Goal: Find specific page/section: Find specific page/section

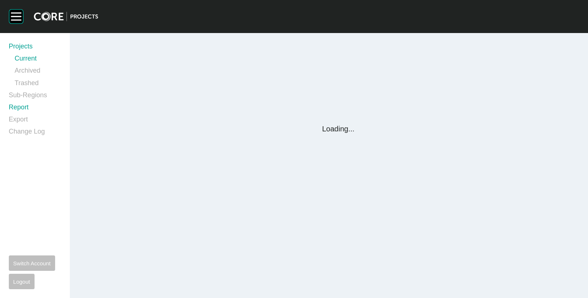
click at [24, 107] on link "Report" at bounding box center [35, 109] width 52 height 12
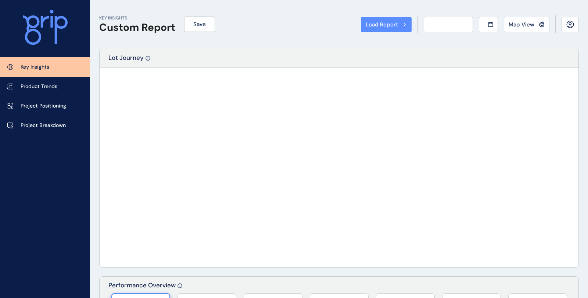
click at [19, 105] on div "Load Report Select from a previously saved report or search for a subregion bel…" at bounding box center [294, 149] width 588 height 298
